Goal: Find specific page/section: Find specific page/section

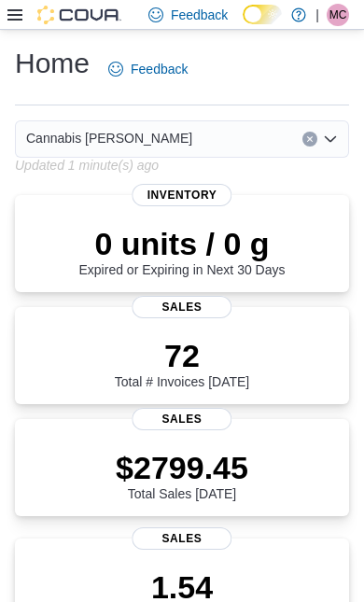
click at [21, 19] on icon at bounding box center [14, 14] width 15 height 15
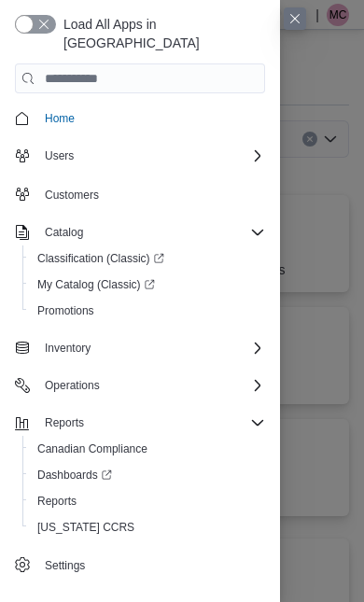
click at [252, 341] on icon "Complex example" at bounding box center [257, 348] width 15 height 15
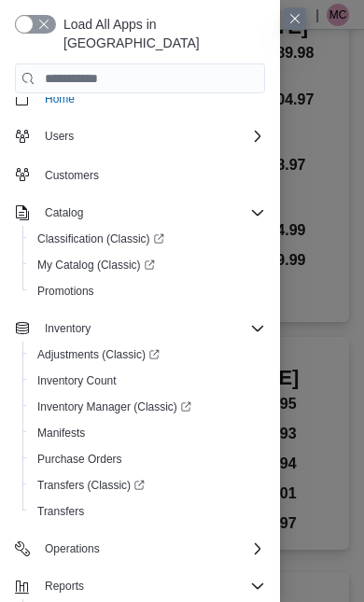
scroll to position [794, 0]
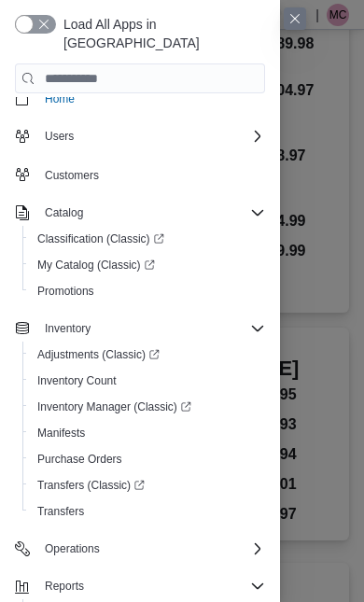
click at [116, 478] on span "Transfers (Classic)" at bounding box center [90, 485] width 107 height 15
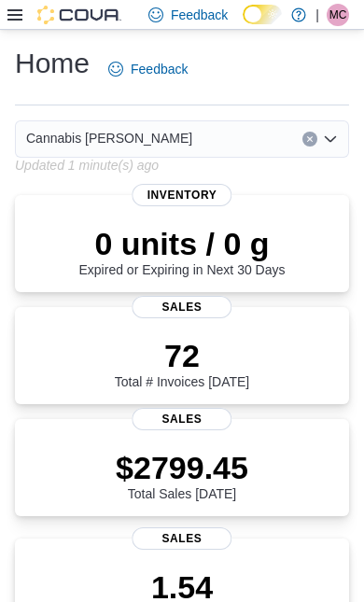
click at [15, 16] on icon at bounding box center [14, 14] width 15 height 15
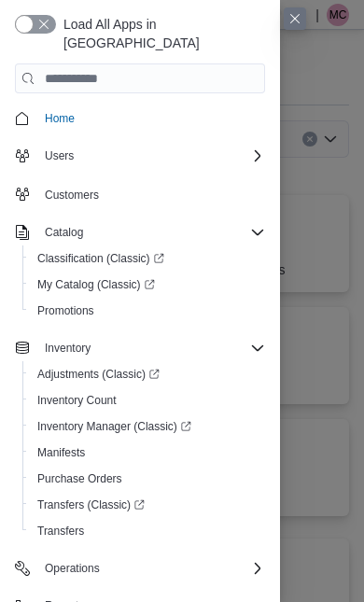
click at [110, 498] on span "Transfers (Classic)" at bounding box center [90, 505] width 107 height 15
